Goal: Navigation & Orientation: Find specific page/section

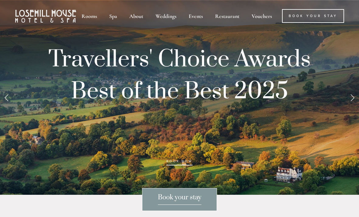
click at [351, 107] on link "Next Slide" at bounding box center [352, 97] width 13 height 18
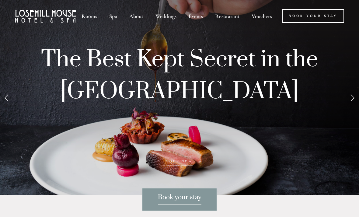
click at [353, 107] on link "Next Slide" at bounding box center [352, 97] width 13 height 18
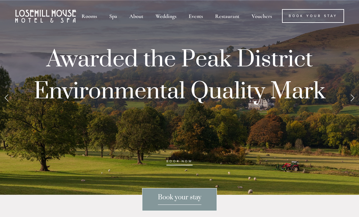
click at [351, 107] on link "Next Slide" at bounding box center [352, 97] width 13 height 18
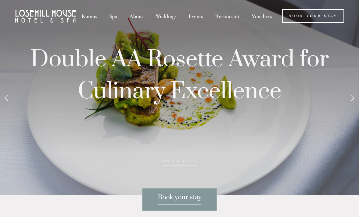
click at [350, 107] on link "Next Slide" at bounding box center [352, 97] width 13 height 18
click at [352, 107] on link "Next Slide" at bounding box center [352, 97] width 13 height 18
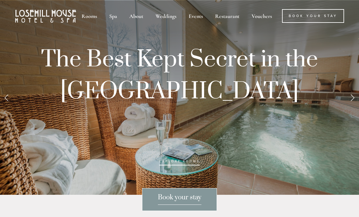
click at [355, 107] on link "Next Slide" at bounding box center [352, 97] width 13 height 18
click at [354, 107] on link "Next Slide" at bounding box center [352, 97] width 13 height 18
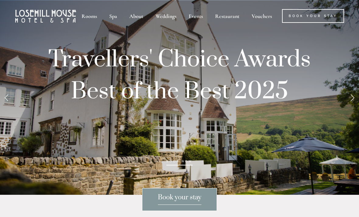
click at [354, 107] on link "Next Slide" at bounding box center [352, 97] width 13 height 18
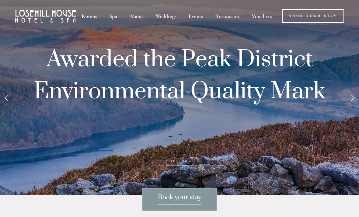
click at [352, 107] on link "Next Slide" at bounding box center [352, 97] width 13 height 18
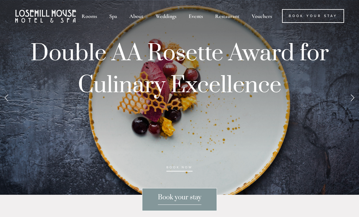
click at [353, 107] on link "Next Slide" at bounding box center [352, 97] width 13 height 18
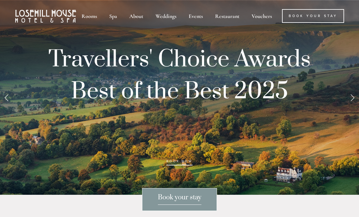
click at [89, 16] on div "Rooms" at bounding box center [89, 16] width 26 height 14
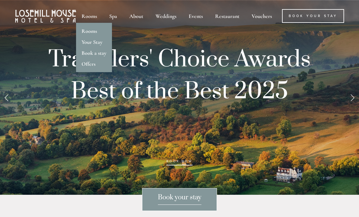
click at [94, 32] on link "Rooms" at bounding box center [90, 31] width 16 height 7
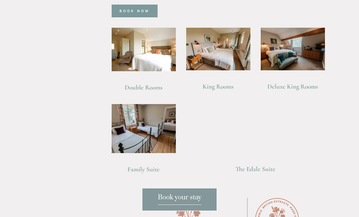
scroll to position [436, 0]
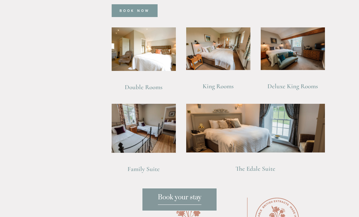
click at [153, 56] on img at bounding box center [144, 49] width 64 height 44
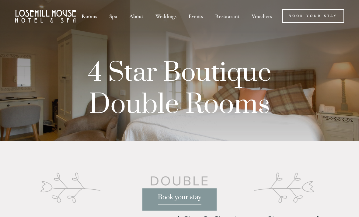
click at [111, 18] on div "Spa" at bounding box center [113, 16] width 19 height 14
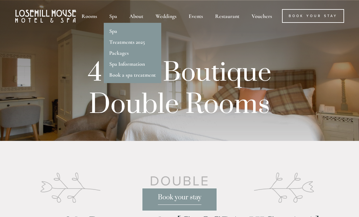
click at [130, 34] on div "Treatments 2025" at bounding box center [132, 39] width 47 height 11
click at [112, 30] on link "Spa" at bounding box center [113, 31] width 8 height 7
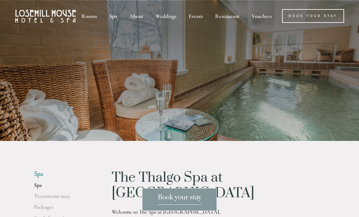
click at [133, 19] on div "About" at bounding box center [136, 16] width 25 height 14
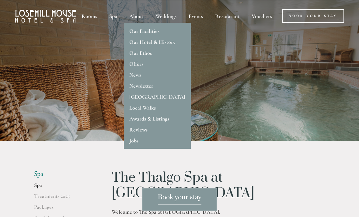
click at [161, 44] on link "Our Hotel & History" at bounding box center [152, 42] width 46 height 7
